Goal: Task Accomplishment & Management: Use online tool/utility

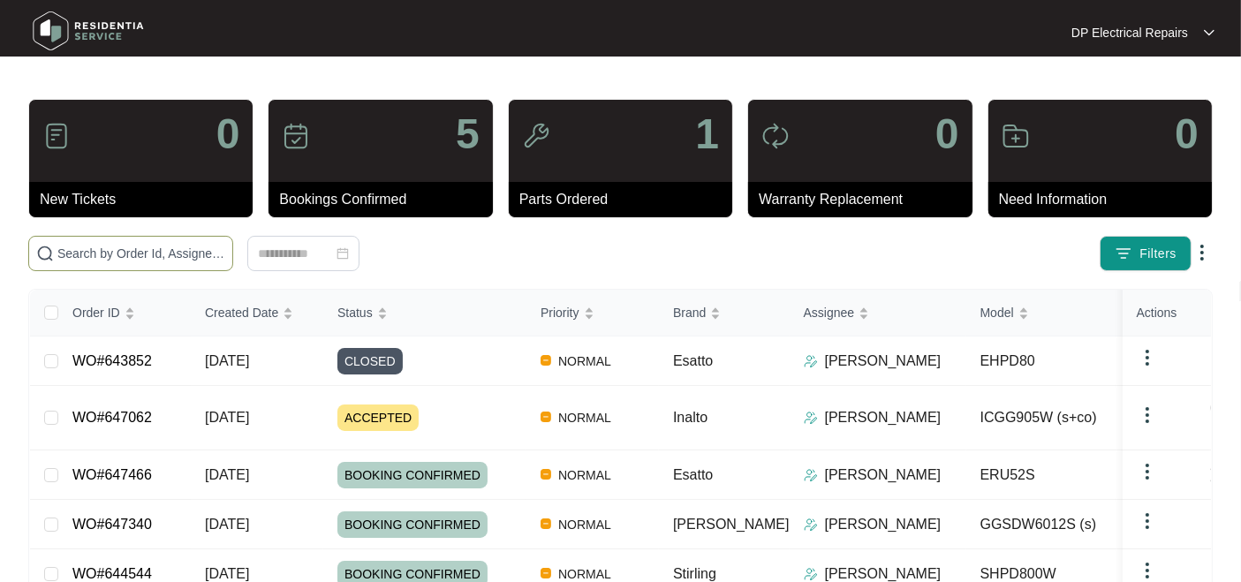
click at [166, 238] on span at bounding box center [130, 253] width 205 height 35
paste input "642950"
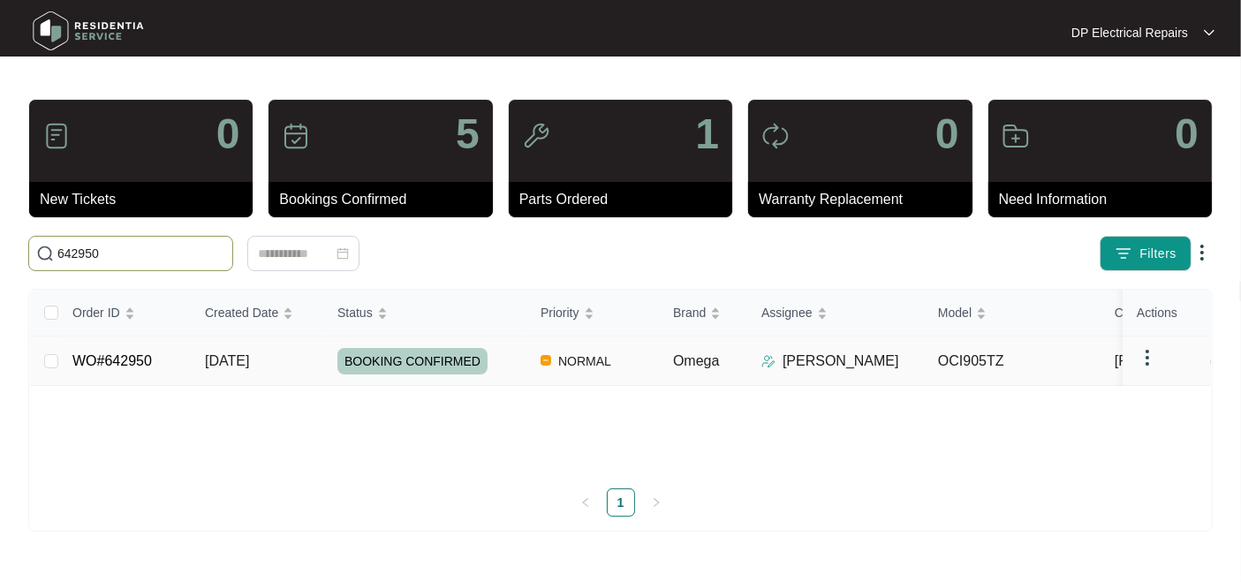
type input "642950"
click at [601, 372] on span "NORMAL" at bounding box center [584, 361] width 67 height 21
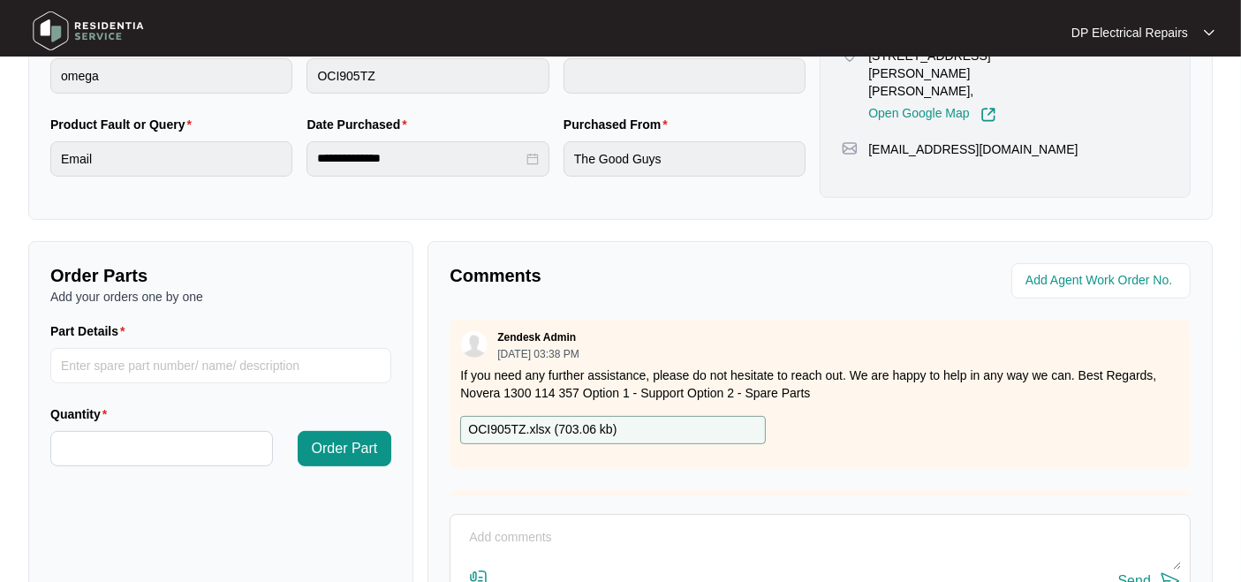
scroll to position [490, 0]
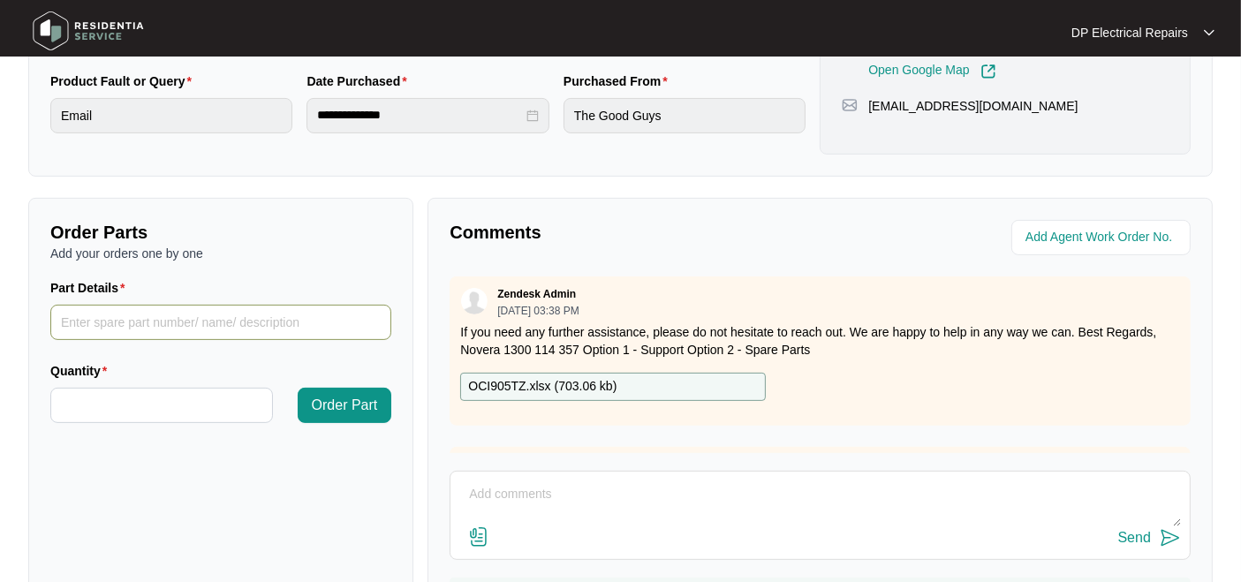
click at [247, 313] on input "Part Details" at bounding box center [220, 322] width 341 height 35
click at [159, 321] on input "Part Details" at bounding box center [220, 322] width 341 height 35
click at [567, 381] on p "OCI905TZ.xlsx ( 703.06 kb )" at bounding box center [542, 386] width 148 height 19
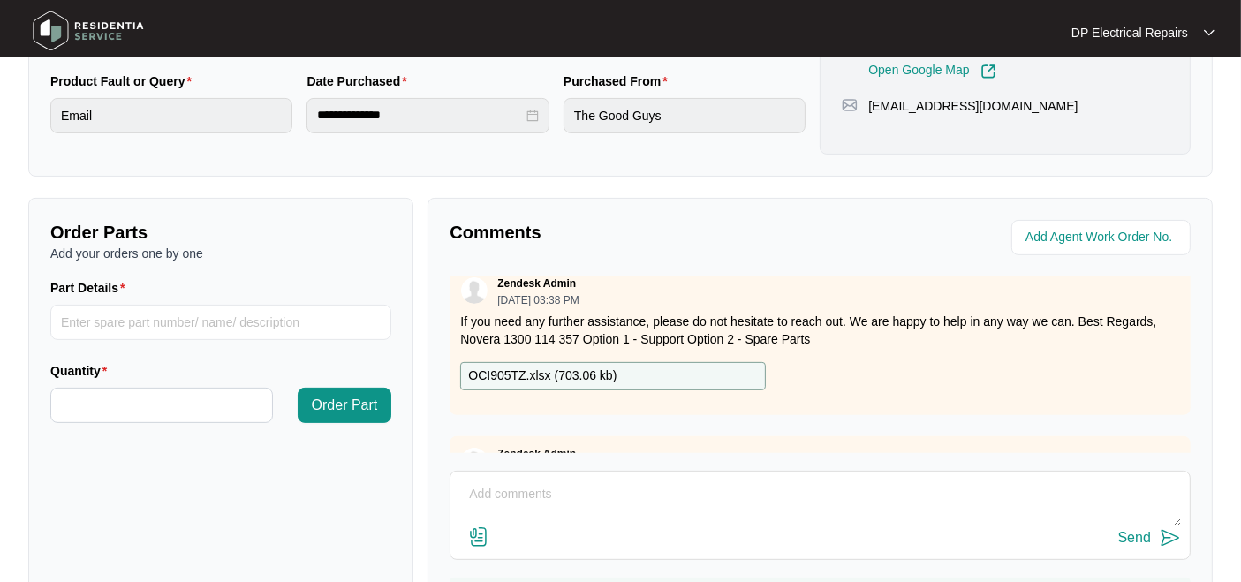
scroll to position [0, 0]
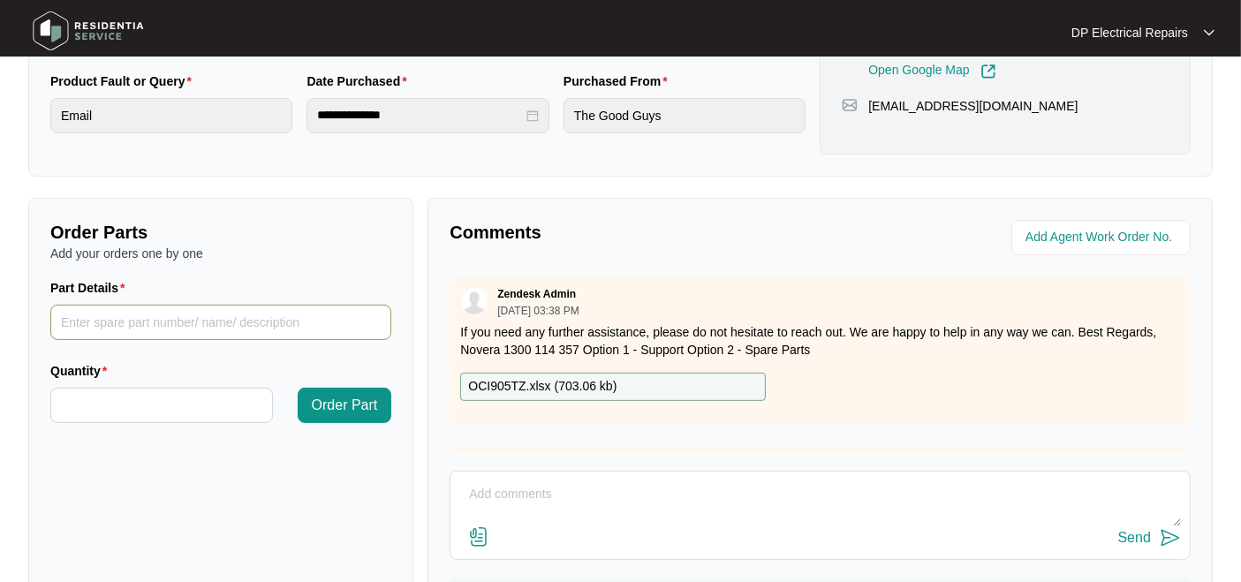
click at [186, 326] on input "Part Details" at bounding box center [220, 322] width 341 height 35
type input "SP14725"
click at [118, 405] on input "Quantity" at bounding box center [161, 406] width 221 height 34
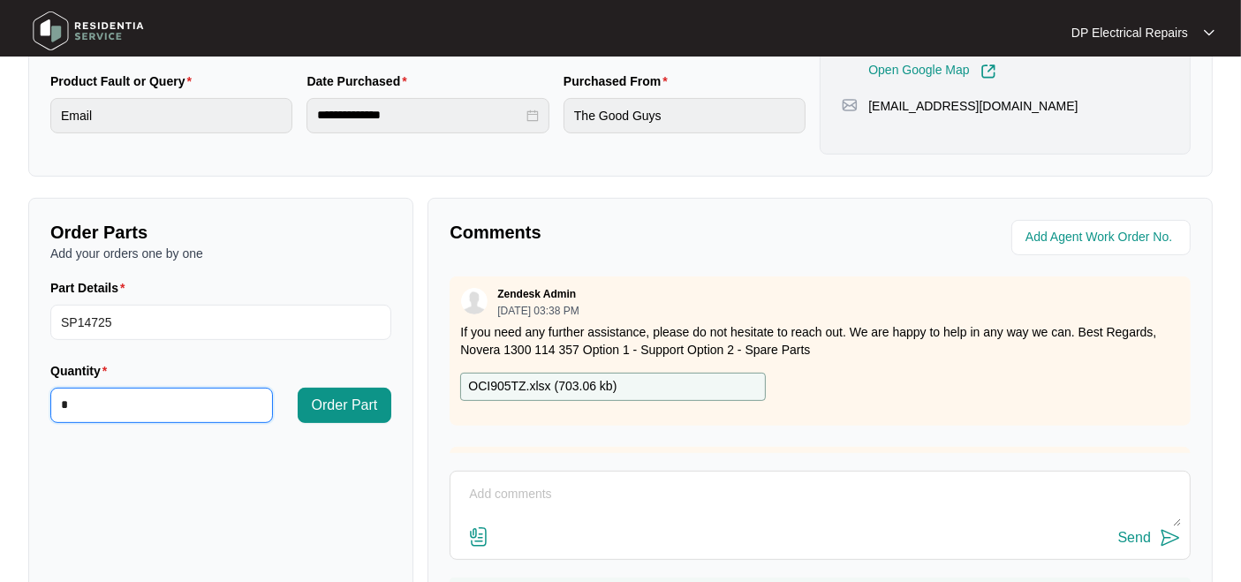
type input "*"
click at [348, 402] on span "Order Part" at bounding box center [345, 405] width 66 height 21
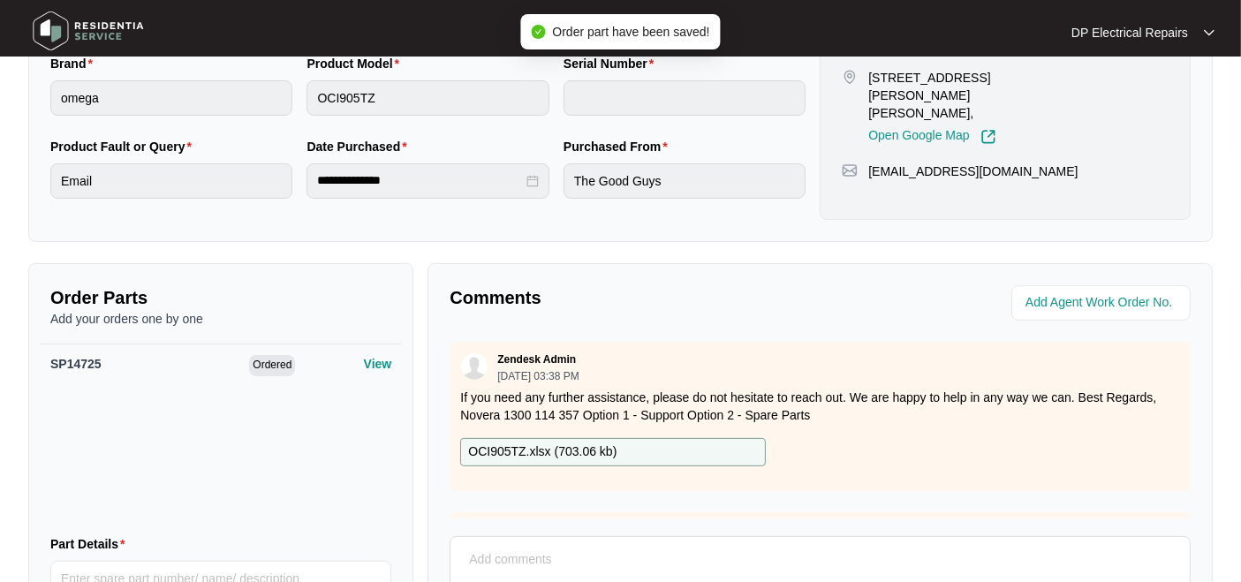
scroll to position [211, 0]
